Goal: Task Accomplishment & Management: Use online tool/utility

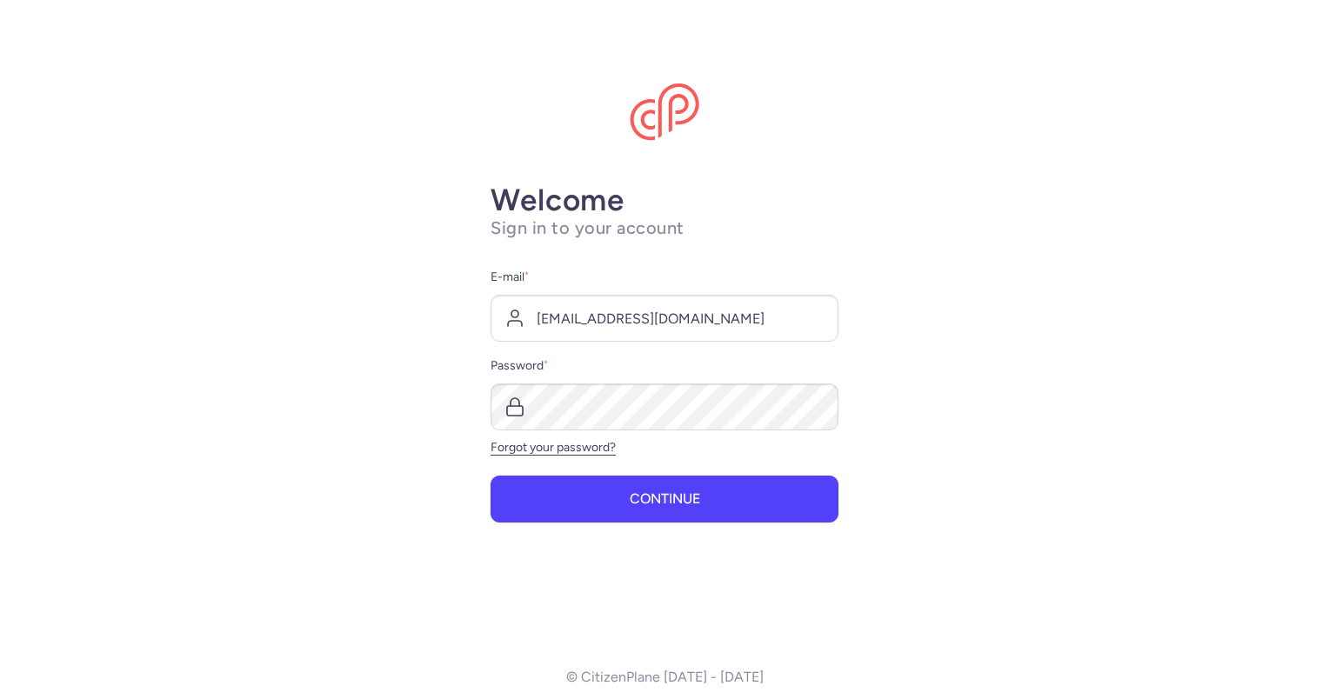
type input "[EMAIL_ADDRESS][DOMAIN_NAME]"
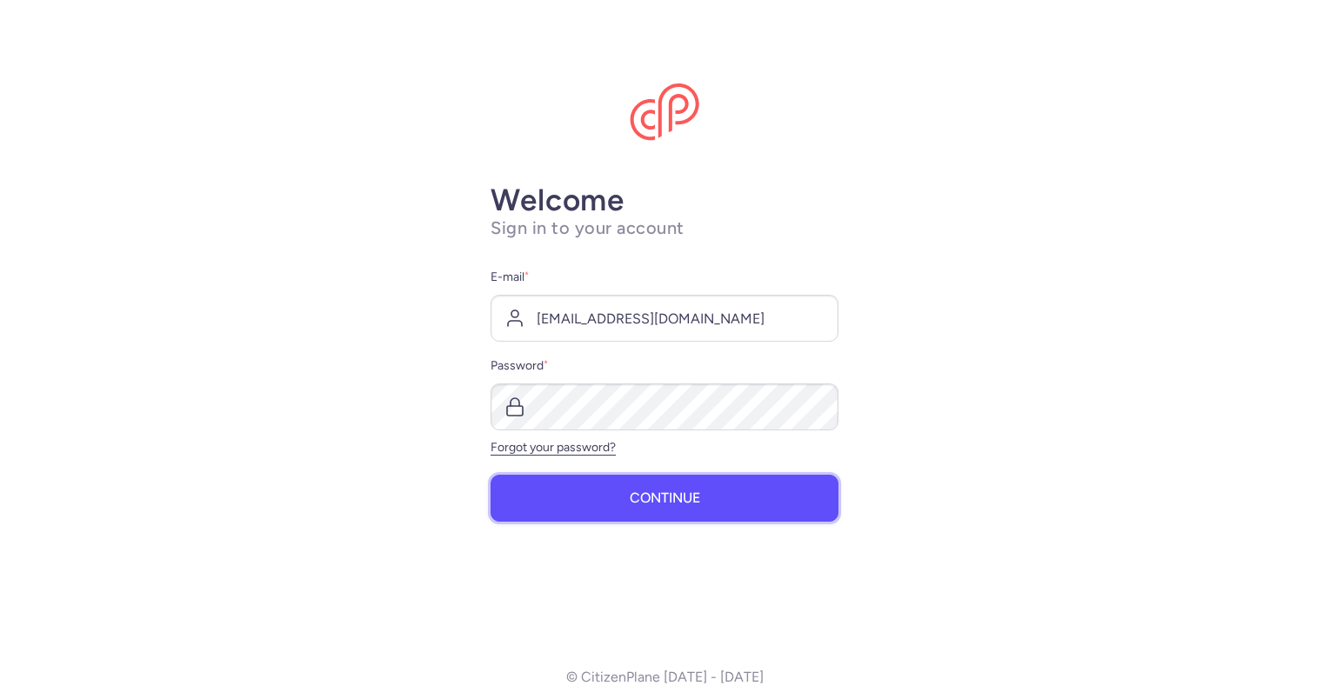
click at [676, 500] on span "Continue" at bounding box center [665, 499] width 70 height 16
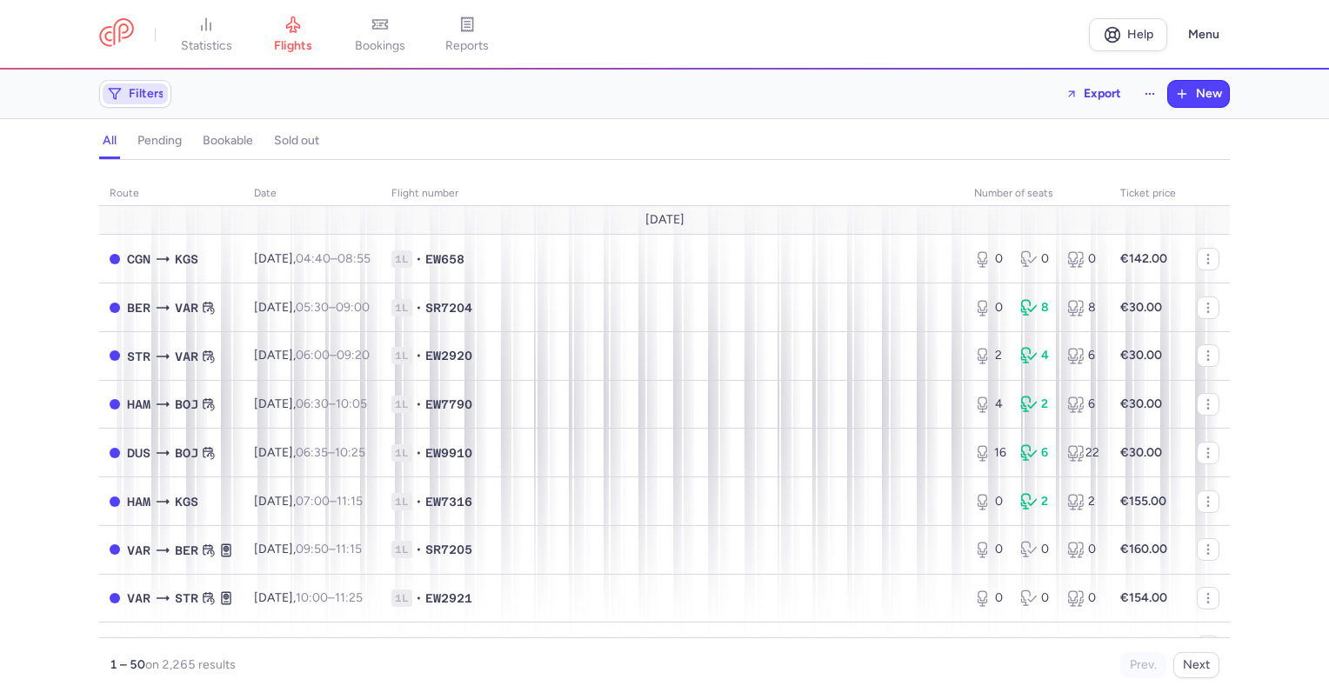
click at [140, 87] on span "Filters" at bounding box center [147, 94] width 36 height 14
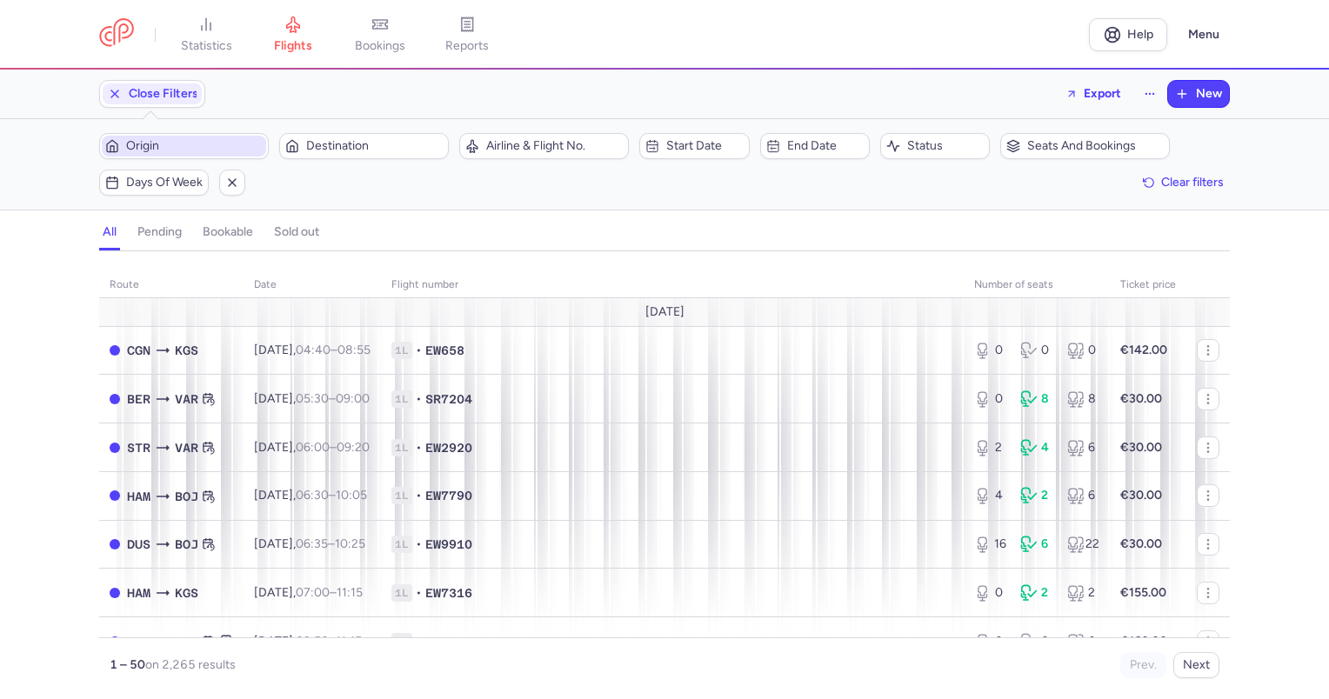
click at [226, 140] on span "Origin" at bounding box center [194, 146] width 137 height 14
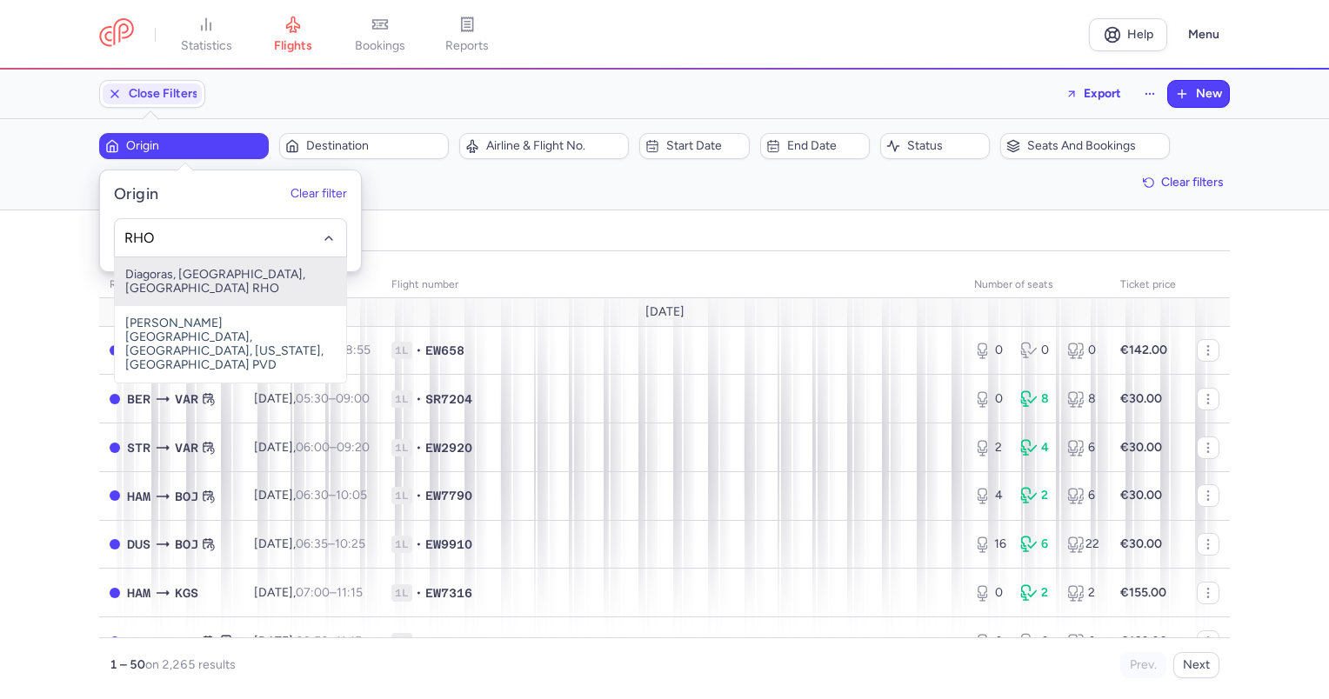
click at [284, 273] on span "Diagoras, [GEOGRAPHIC_DATA], [GEOGRAPHIC_DATA] RHO" at bounding box center [230, 281] width 231 height 49
type input "RHO"
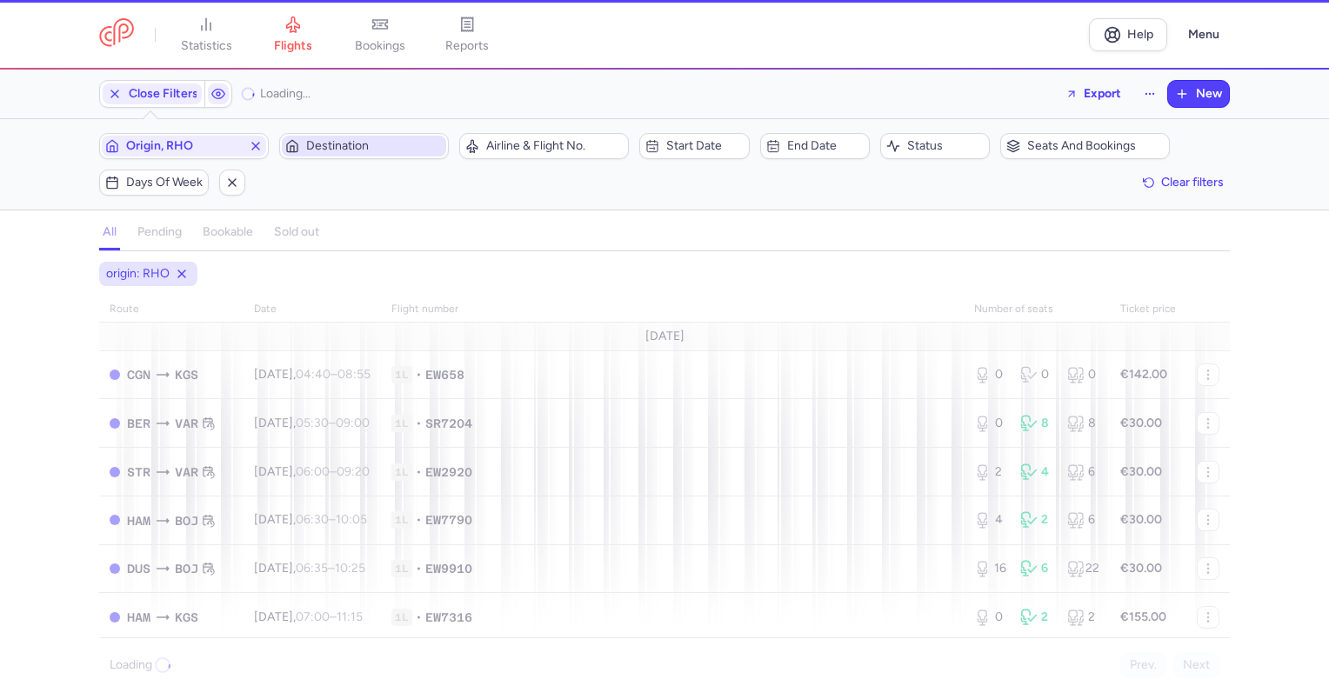
click at [363, 139] on span "Destination" at bounding box center [374, 146] width 137 height 14
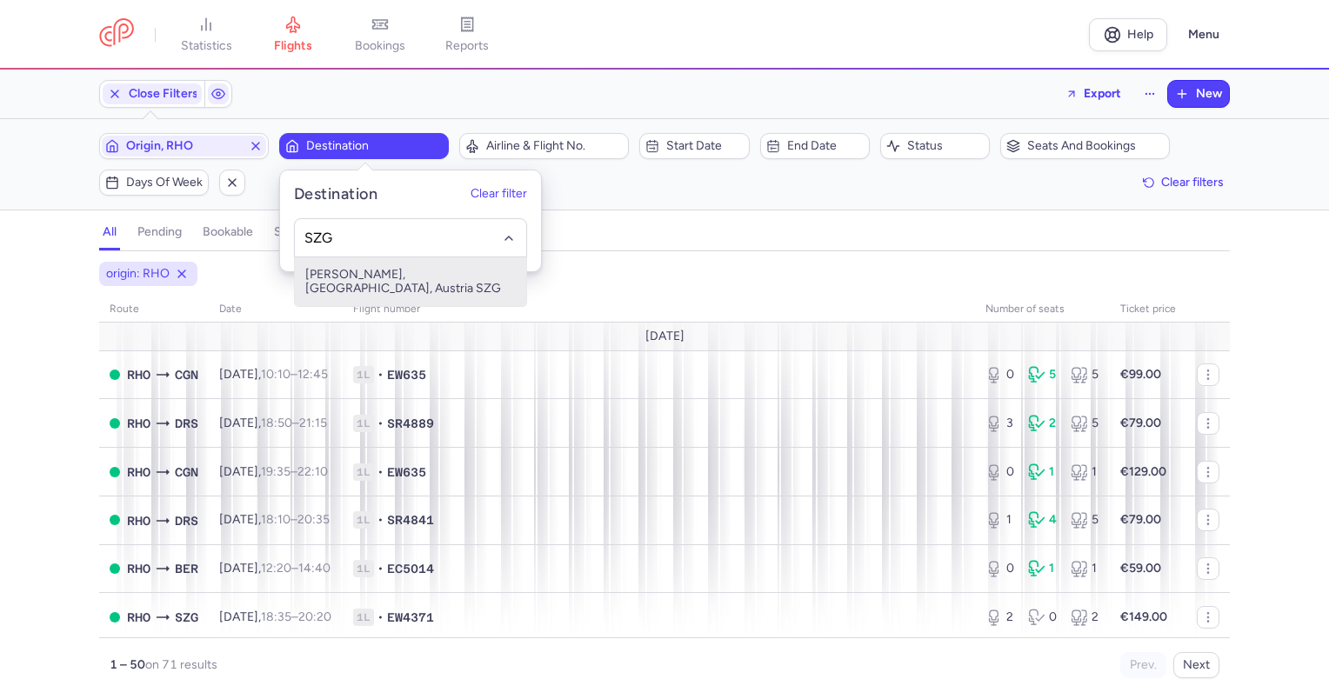
click at [466, 278] on span "[PERSON_NAME], [GEOGRAPHIC_DATA], Austria SZG" at bounding box center [410, 281] width 231 height 49
type input "SZG"
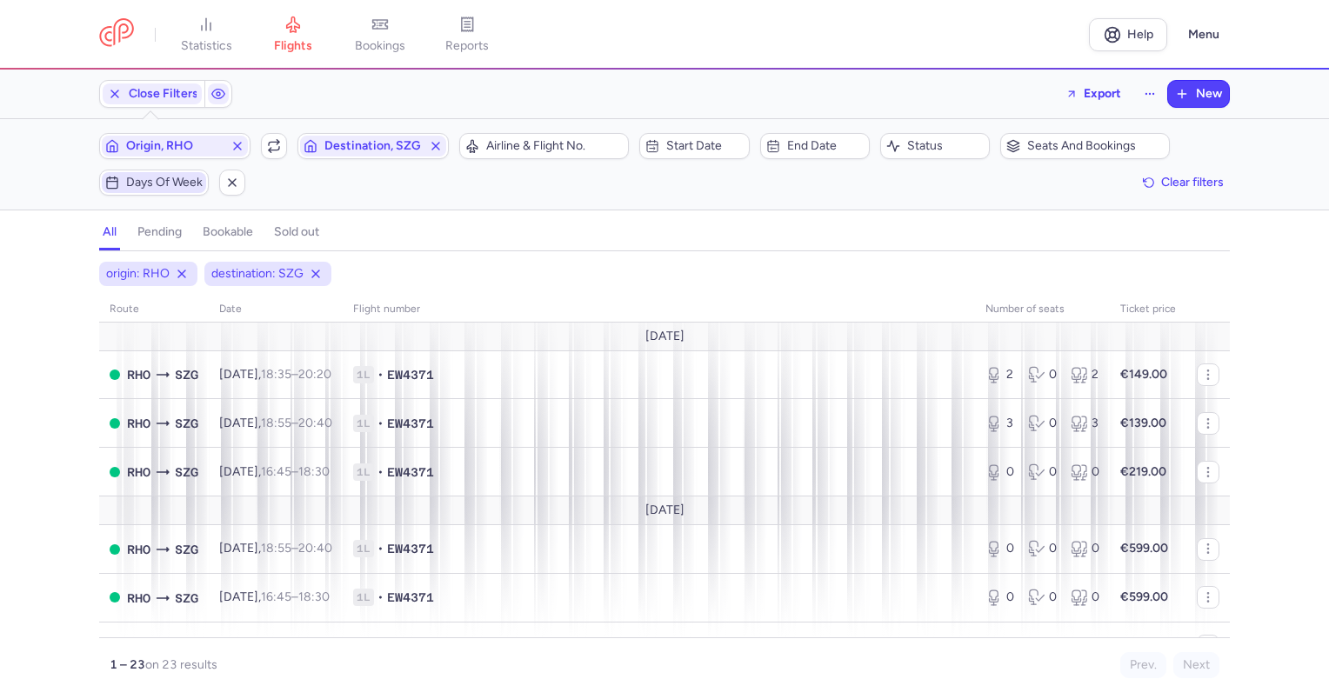
click at [193, 179] on span "Days of week" at bounding box center [164, 183] width 77 height 14
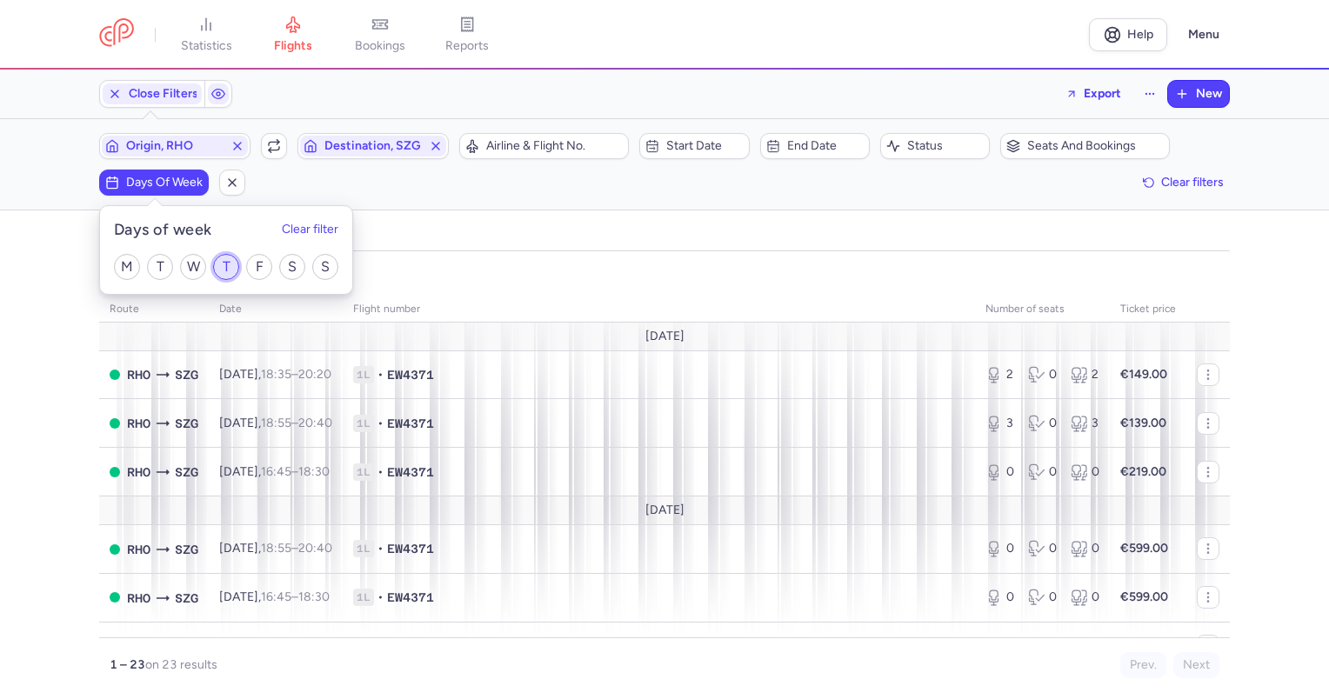
click at [217, 265] on input "T" at bounding box center [226, 267] width 26 height 26
checkbox input "true"
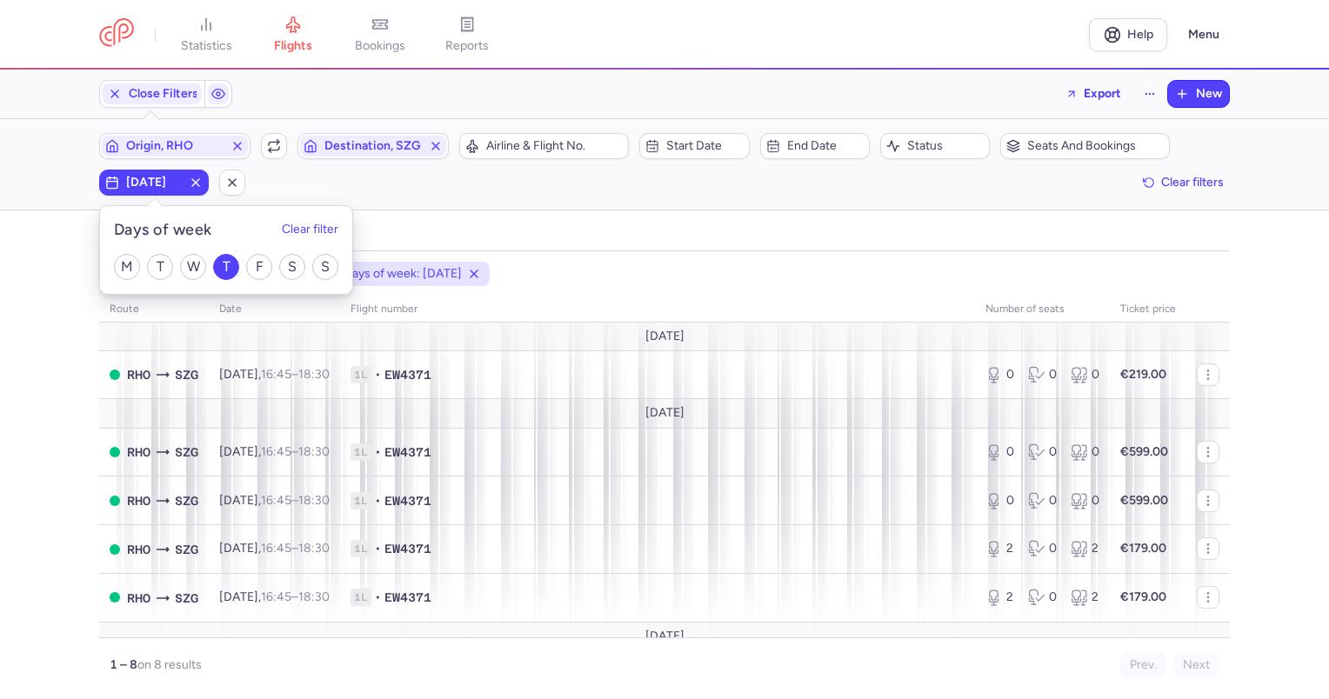
click at [31, 358] on div "origin: RHO destination: SZG days of week: [DATE] route date Flight number numb…" at bounding box center [664, 481] width 1329 height 438
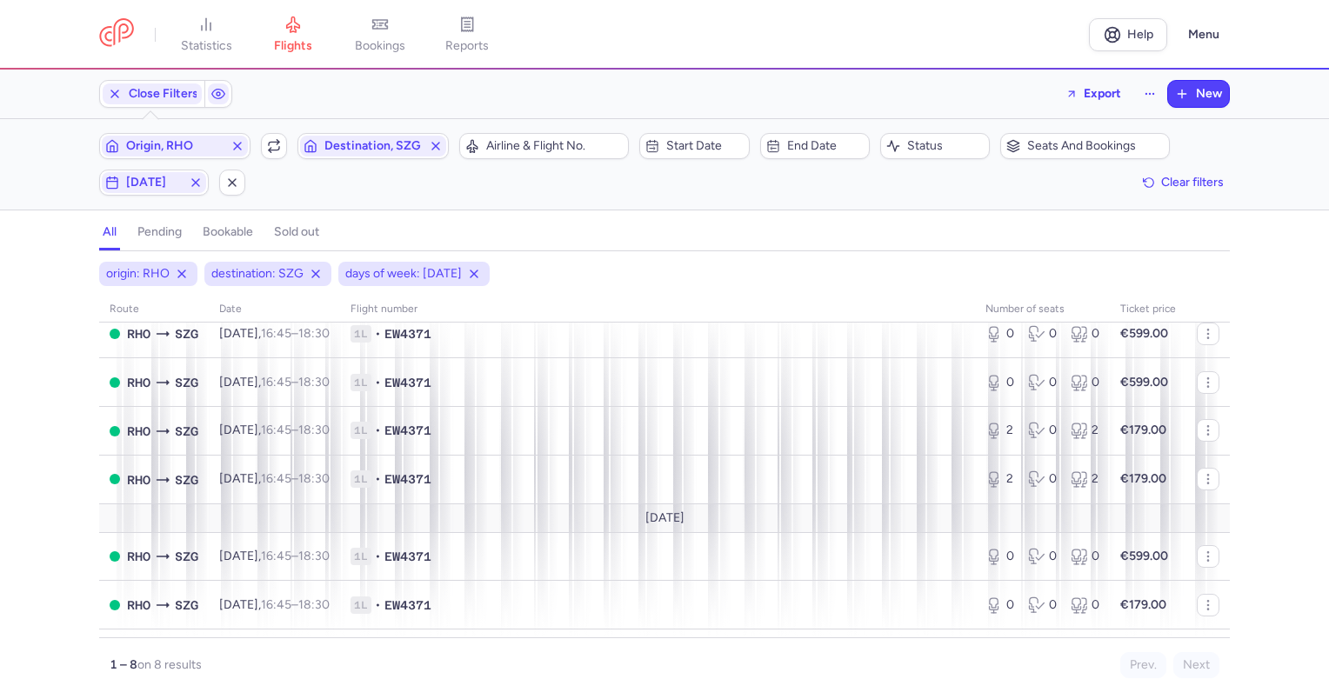
scroll to position [165, 0]
